Goal: Information Seeking & Learning: Learn about a topic

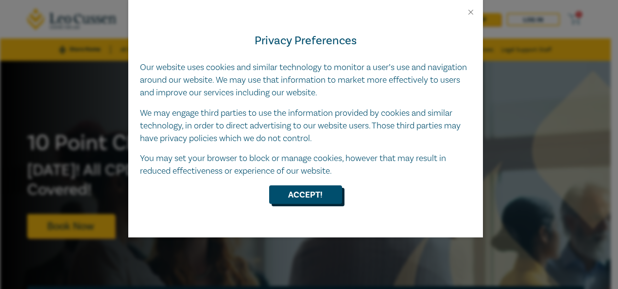
click at [297, 201] on button "Accept!" at bounding box center [305, 194] width 73 height 18
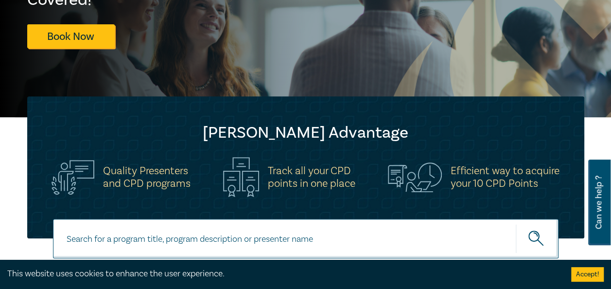
scroll to position [160, 0]
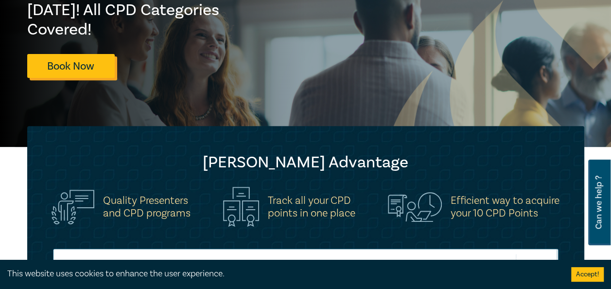
click at [97, 55] on link "Book Now" at bounding box center [70, 66] width 87 height 24
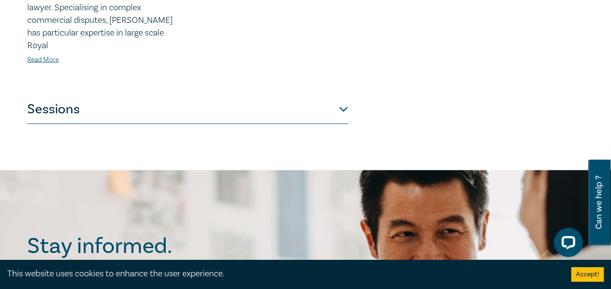
scroll to position [1050, 0]
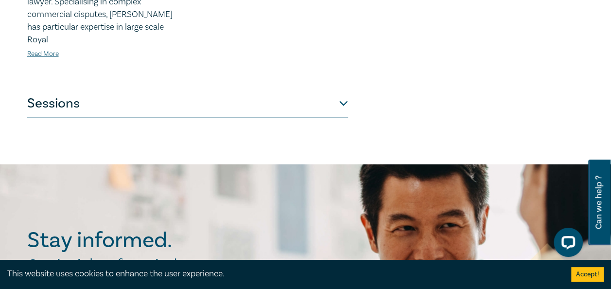
click at [344, 92] on button "Sessions" at bounding box center [187, 103] width 321 height 29
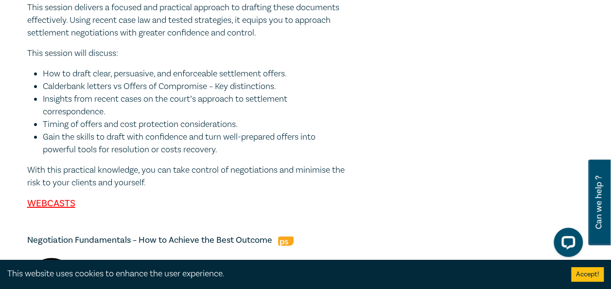
scroll to position [0, 0]
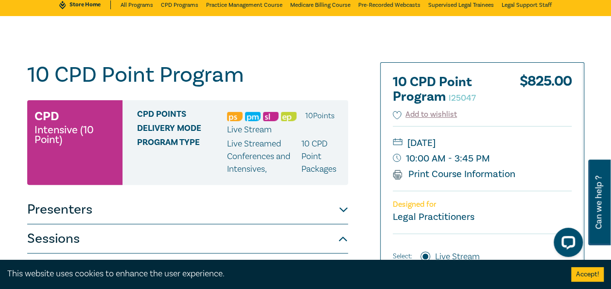
scroll to position [19, 0]
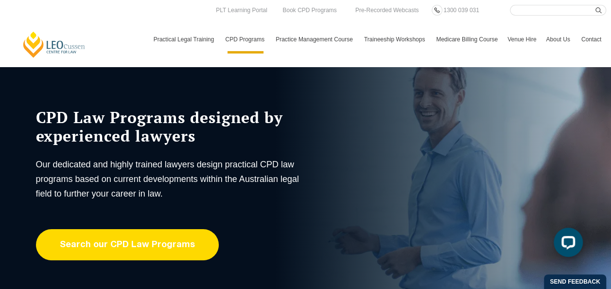
click at [104, 244] on link "Search our CPD Law Programs" at bounding box center [127, 244] width 183 height 31
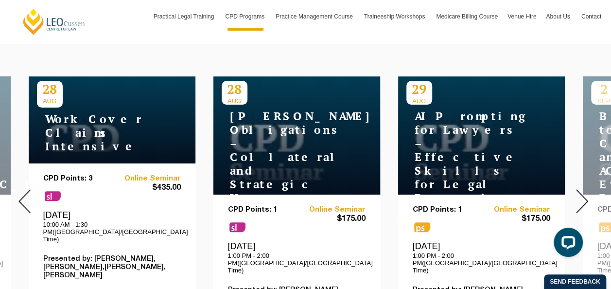
scroll to position [389, 0]
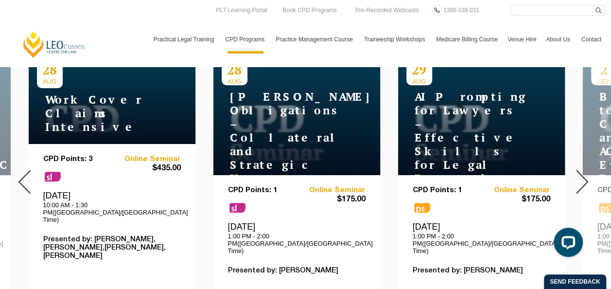
drag, startPoint x: 55, startPoint y: 170, endPoint x: 0, endPoint y: 194, distance: 60.5
drag, startPoint x: 0, startPoint y: 194, endPoint x: 95, endPoint y: 142, distance: 108.5
click at [95, 144] on div "CPD Points: 3 sl Online Seminar $435.00 Thursday, 28 August 2025 10:00 AM - 1:3…" at bounding box center [112, 242] width 167 height 196
click at [112, 125] on h4 "WorkCover Claims Intensive" at bounding box center [98, 113] width 122 height 41
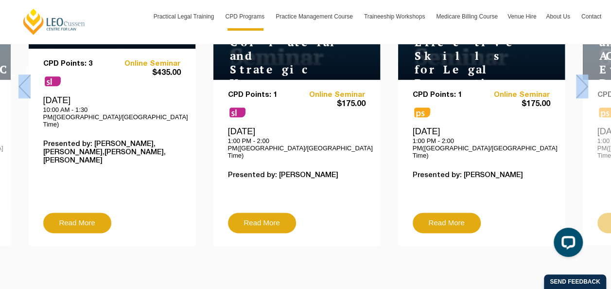
scroll to position [486, 0]
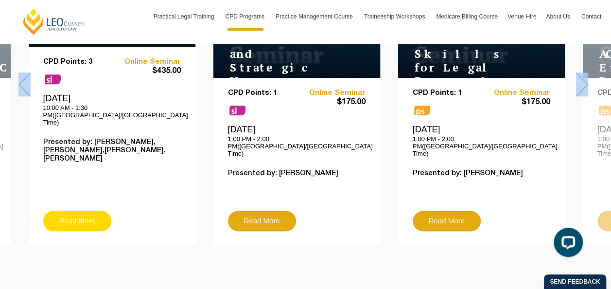
click at [77, 210] on link "Read More" at bounding box center [77, 220] width 68 height 20
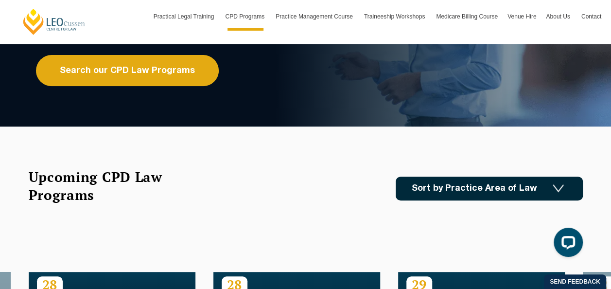
scroll to position [185, 0]
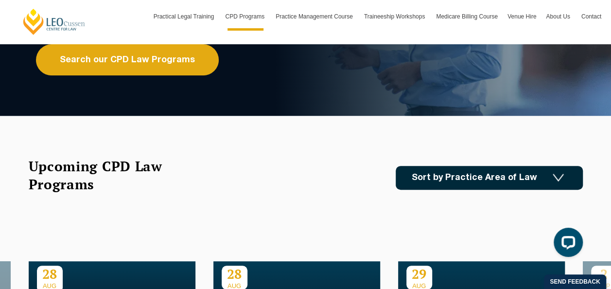
click at [517, 184] on link "Sort by Practice Area of Law" at bounding box center [489, 178] width 187 height 24
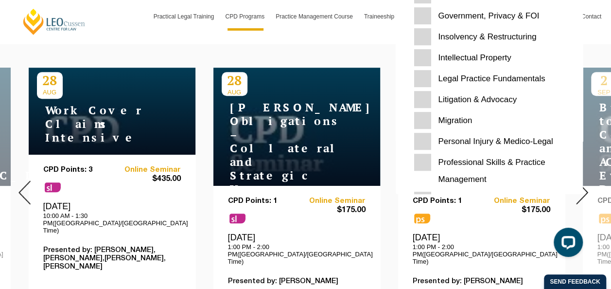
scroll to position [228, 0]
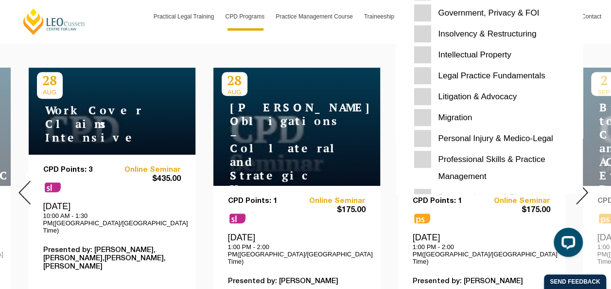
click at [423, 142] on Medico-Legal "Personal Injury & Medico-Legal" at bounding box center [489, 138] width 150 height 17
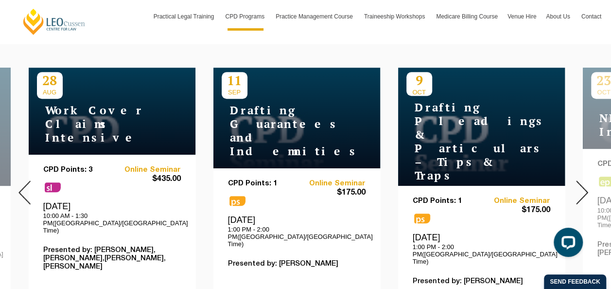
click at [581, 183] on img at bounding box center [582, 192] width 12 height 24
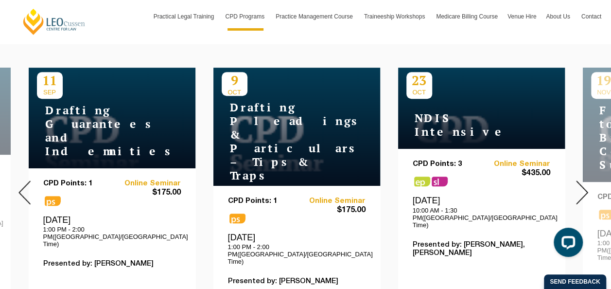
click at [581, 183] on img at bounding box center [582, 192] width 12 height 24
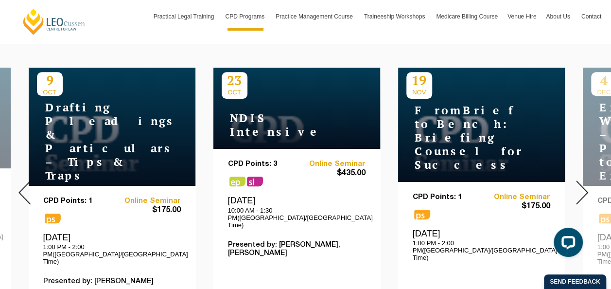
click at [581, 183] on img at bounding box center [582, 192] width 12 height 24
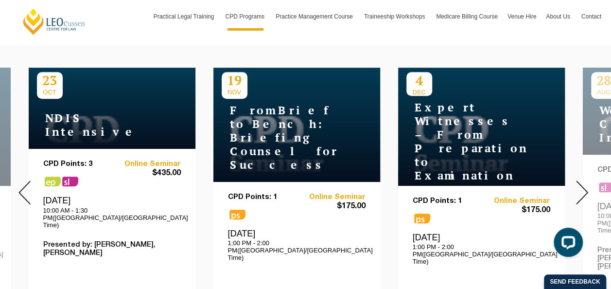
click at [581, 183] on img at bounding box center [582, 192] width 12 height 24
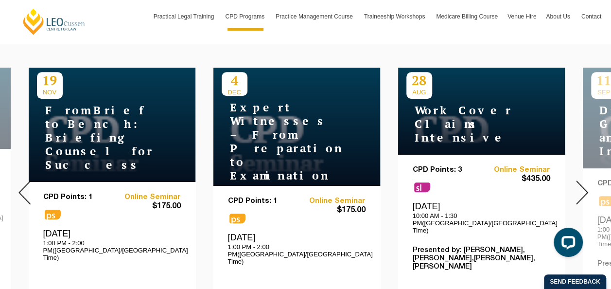
click at [581, 183] on img at bounding box center [582, 192] width 12 height 24
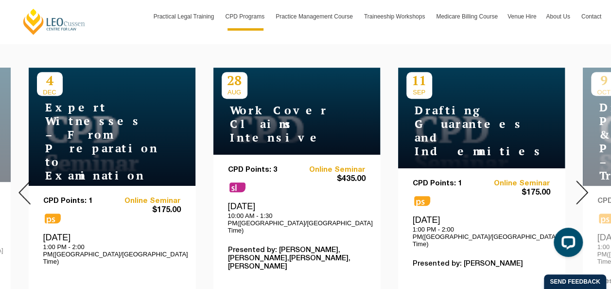
click at [581, 183] on img at bounding box center [582, 192] width 12 height 24
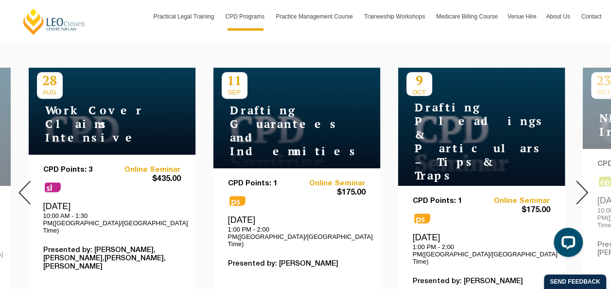
click at [581, 183] on img at bounding box center [582, 192] width 12 height 24
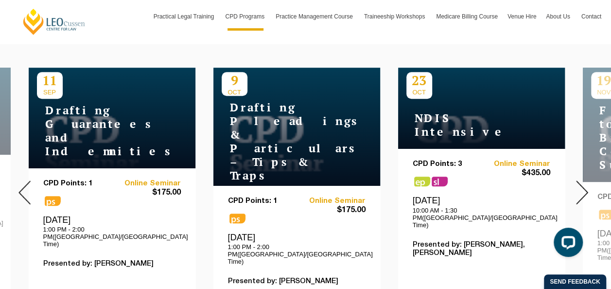
click at [581, 183] on img at bounding box center [582, 192] width 12 height 24
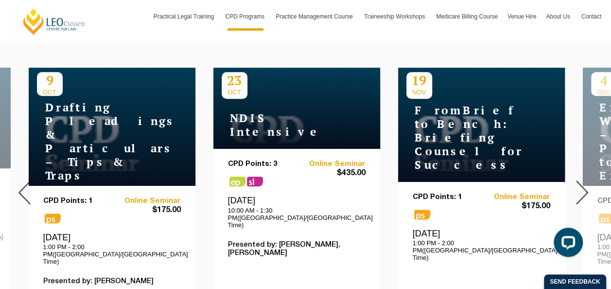
click at [581, 183] on img at bounding box center [582, 192] width 12 height 24
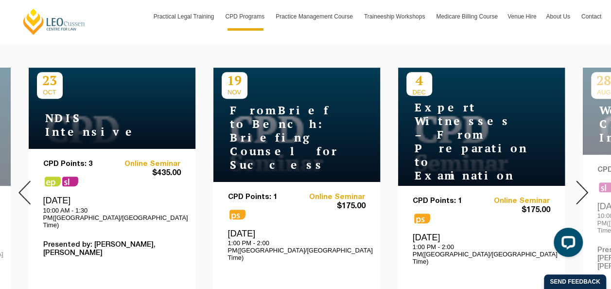
click at [581, 183] on img at bounding box center [582, 192] width 12 height 24
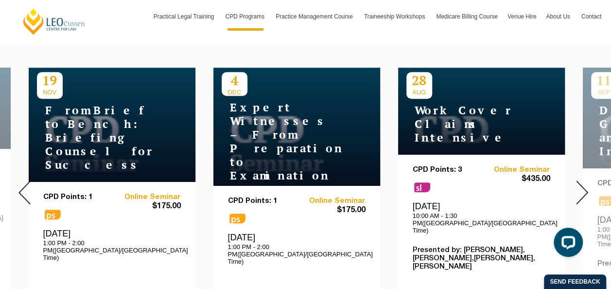
click at [581, 183] on img at bounding box center [582, 192] width 12 height 24
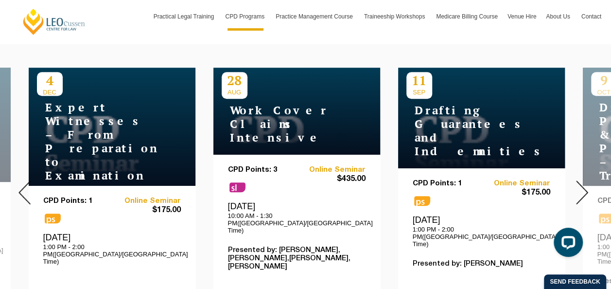
click at [581, 183] on img at bounding box center [582, 192] width 12 height 24
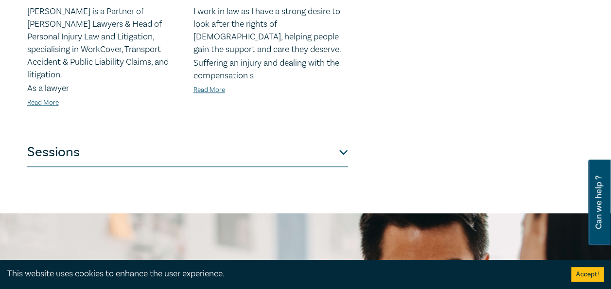
scroll to position [544, 0]
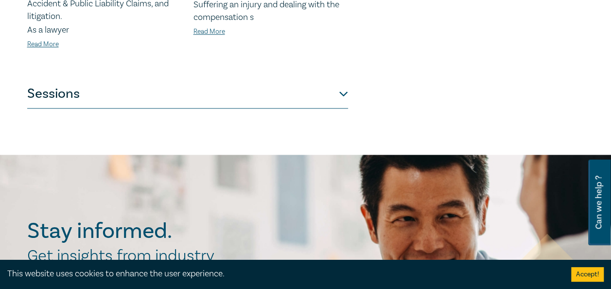
click at [107, 89] on button "Sessions" at bounding box center [187, 93] width 321 height 29
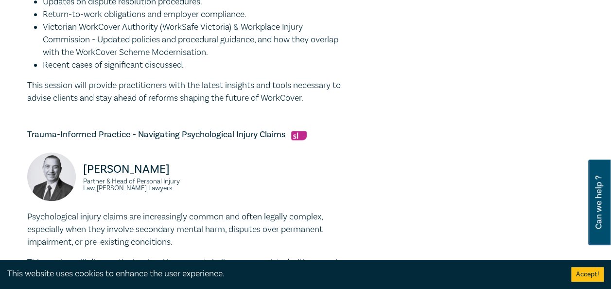
click at [12, 131] on div "WorkCover Claims Intensive I25042 CPD Intensive (3 Point) CPD Points 3 Point s …" at bounding box center [305, 169] width 611 height 1307
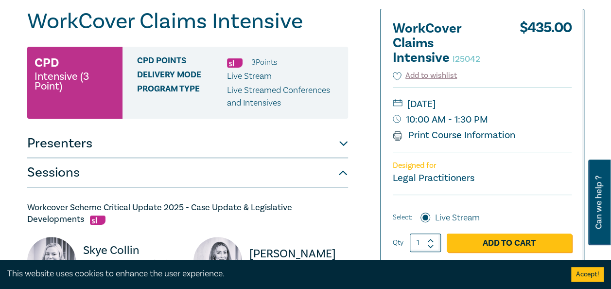
scroll to position [97, 0]
